Goal: Information Seeking & Learning: Learn about a topic

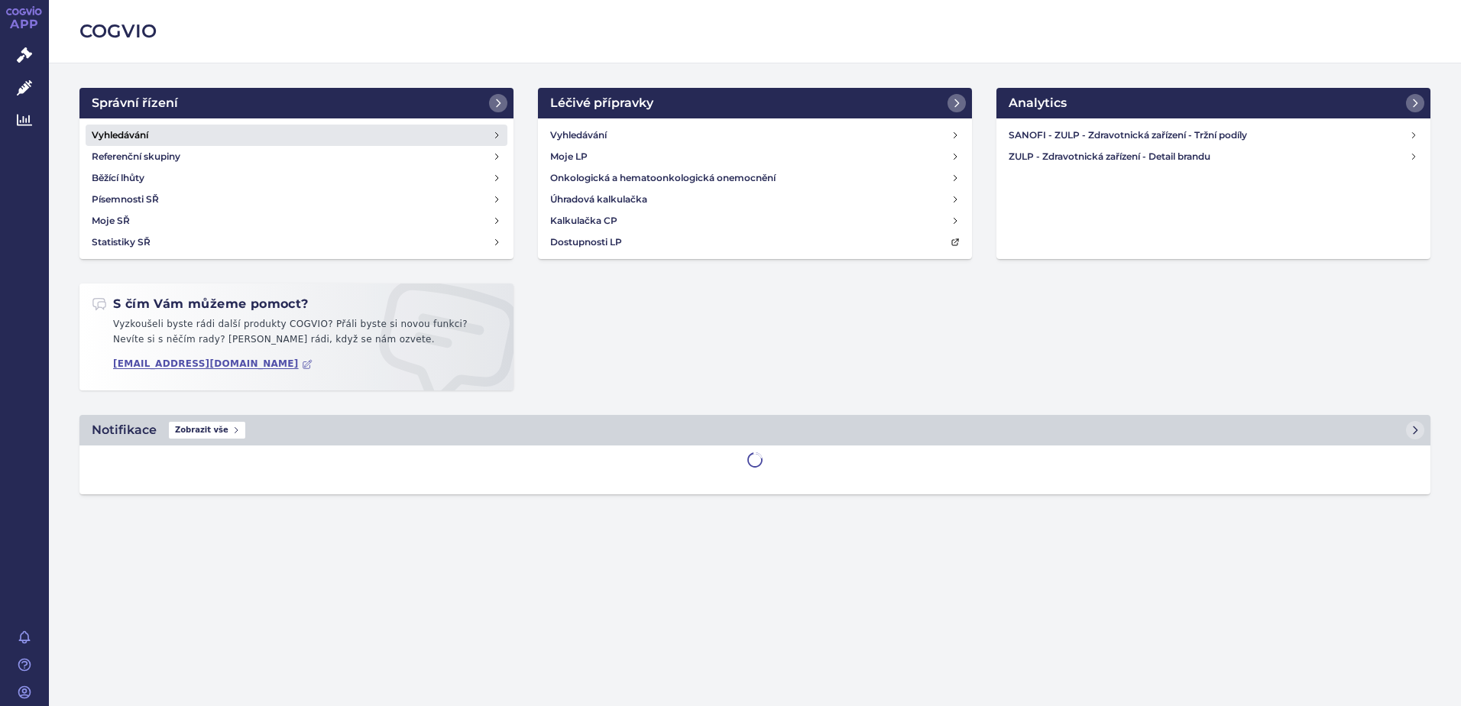
click at [160, 132] on link "Vyhledávání" at bounding box center [297, 135] width 422 height 21
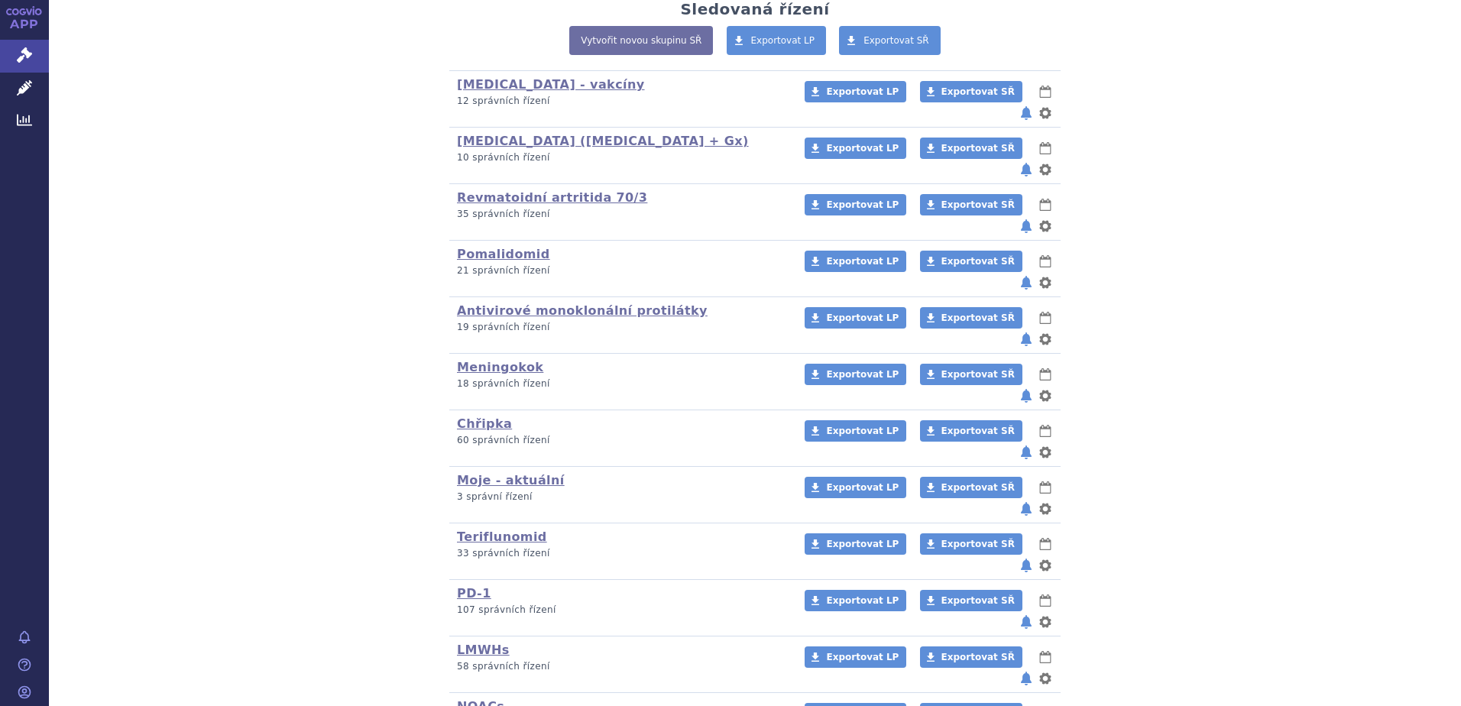
scroll to position [458, 0]
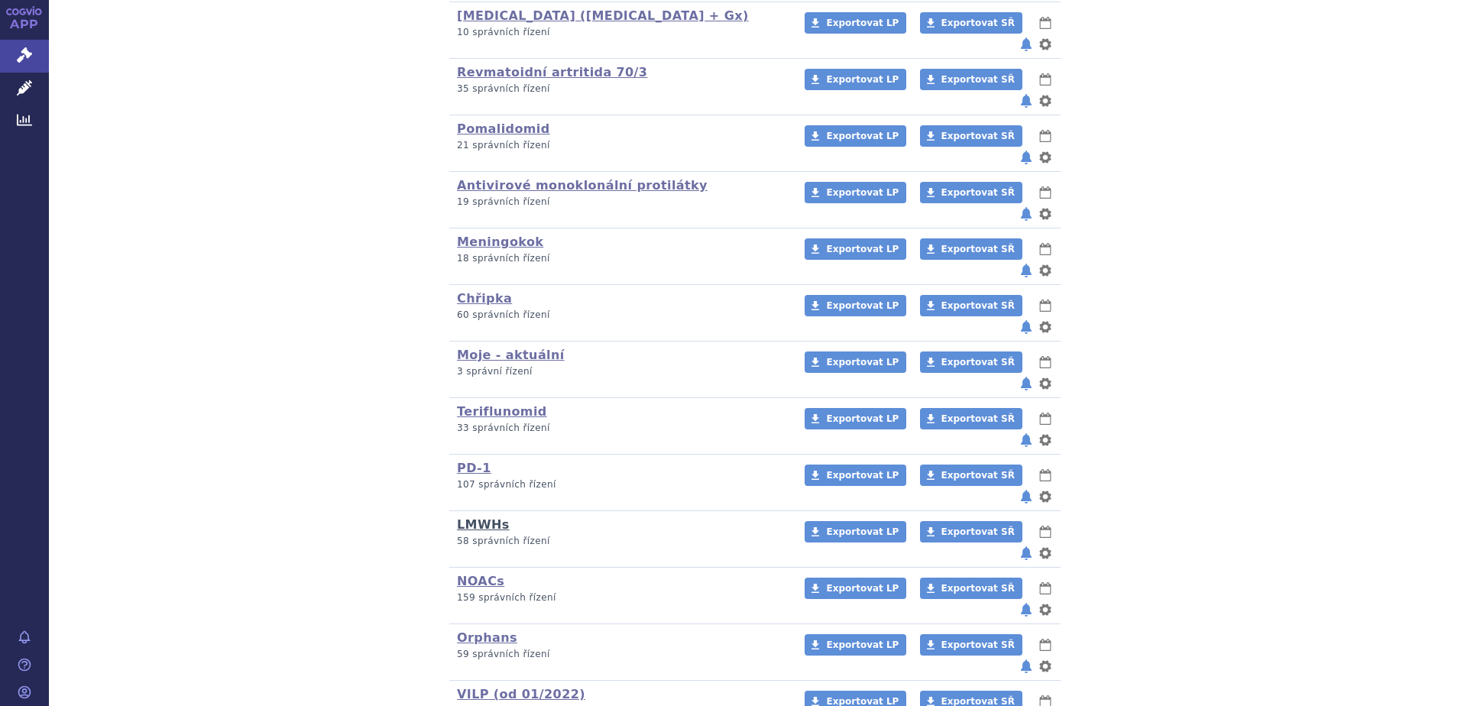
click at [481, 517] on link "LMWHs" at bounding box center [483, 524] width 53 height 15
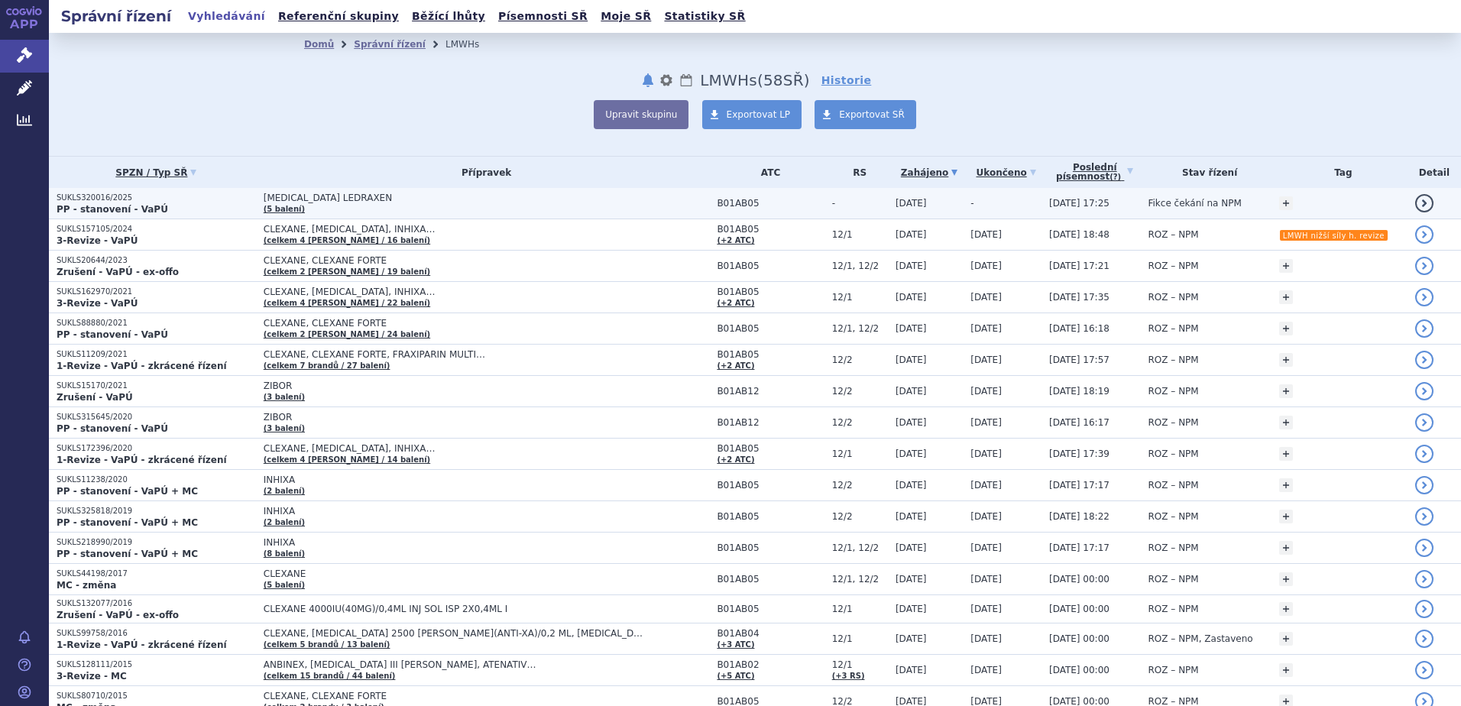
click at [328, 205] on td "ENOXAPARIN SODIUM LEDRAXEN (5 balení)" at bounding box center [483, 203] width 454 height 31
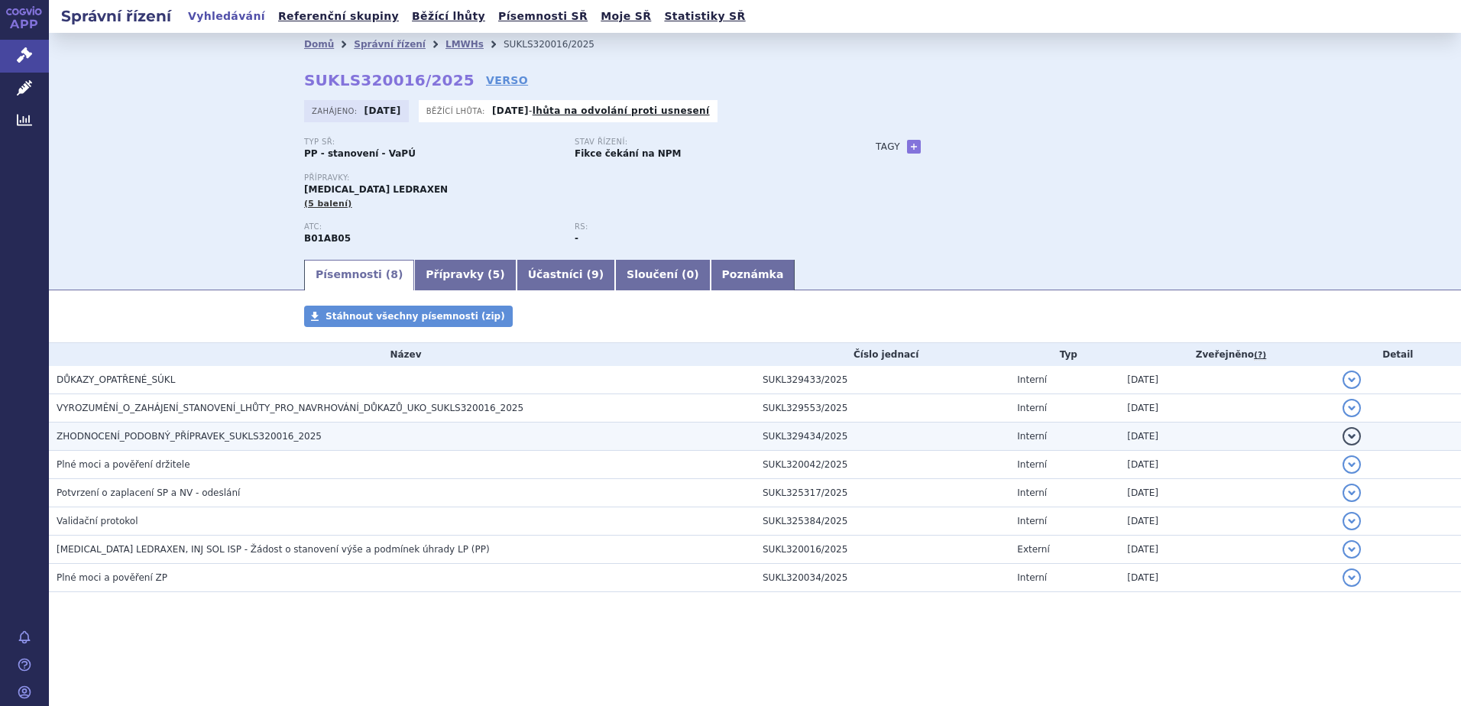
click at [99, 427] on td "ZHODNOCENÍ_PODOBNÝ_PŘÍPRAVEK_SUKLS320016_2025" at bounding box center [402, 436] width 706 height 28
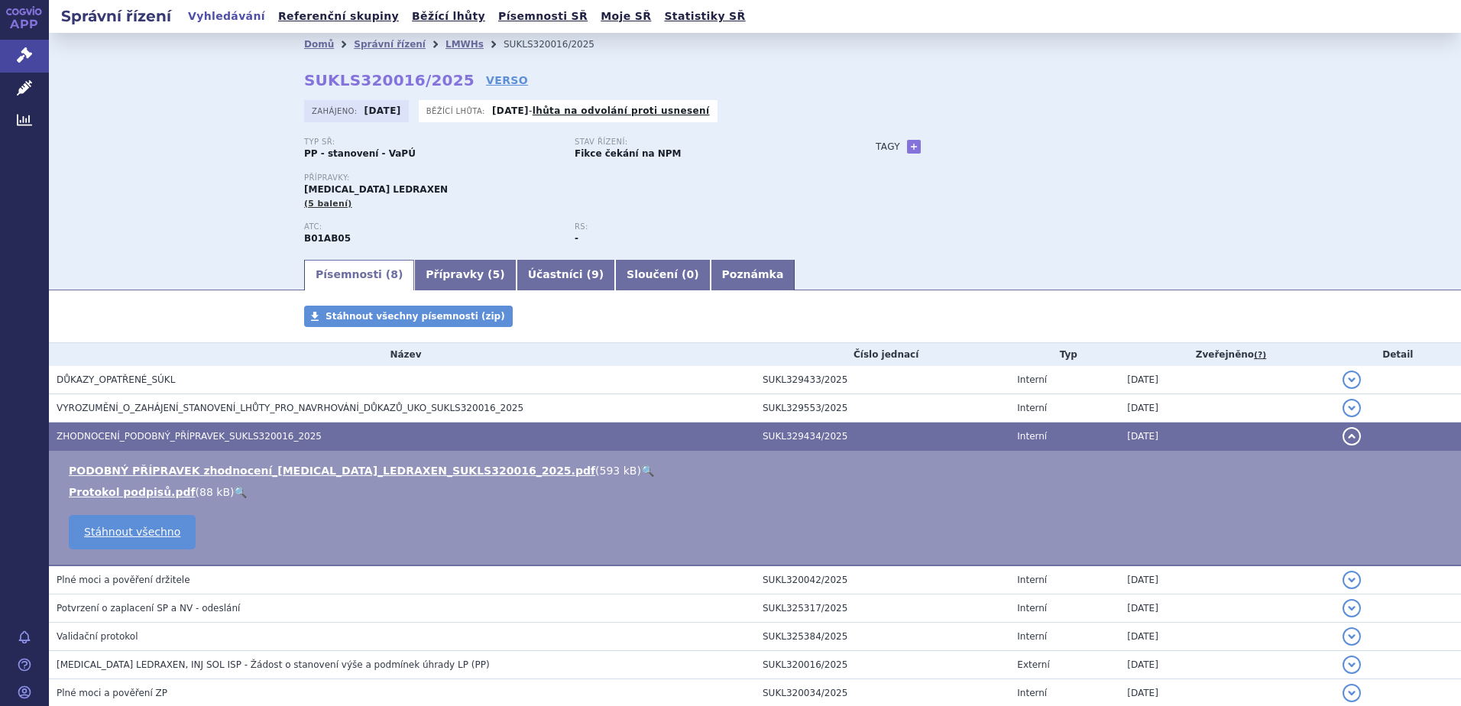
click at [641, 470] on link "🔍" at bounding box center [647, 470] width 13 height 12
